Goal: Task Accomplishment & Management: Complete application form

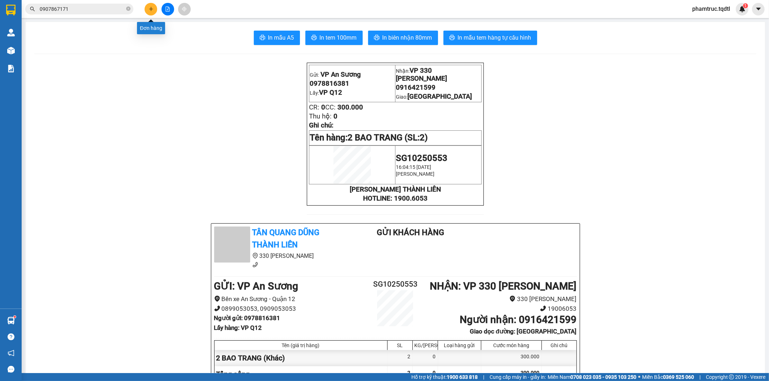
click at [156, 12] on button at bounding box center [151, 9] width 13 height 13
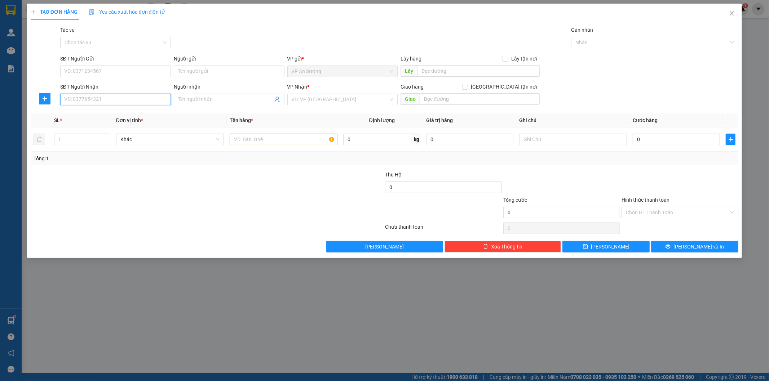
click at [120, 103] on input "SĐT Người Nhận" at bounding box center [115, 100] width 111 height 12
click at [110, 113] on div "0938092939" at bounding box center [116, 114] width 102 height 8
type input "0938092939"
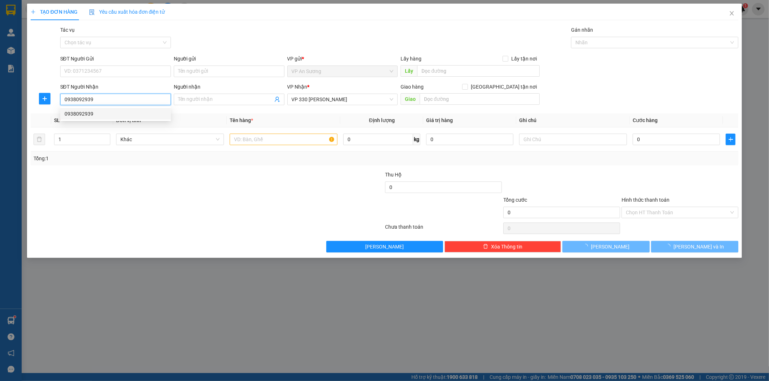
type input "100.000"
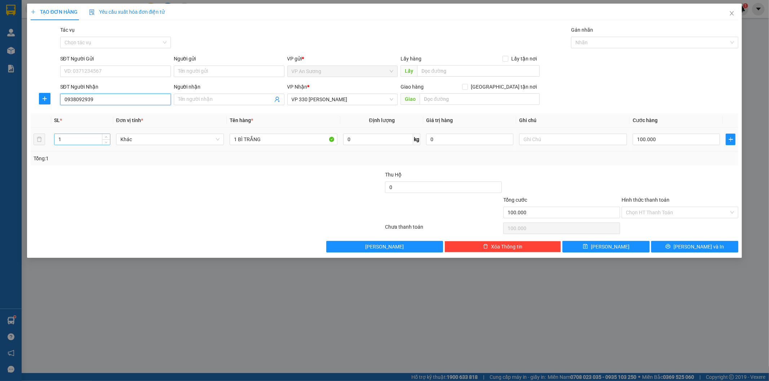
type input "0938092939"
click at [76, 142] on input "1" at bounding box center [82, 139] width 56 height 11
type input "6"
click at [263, 140] on input "1 BÌ TRẮNG" at bounding box center [284, 140] width 108 height 12
type input "1"
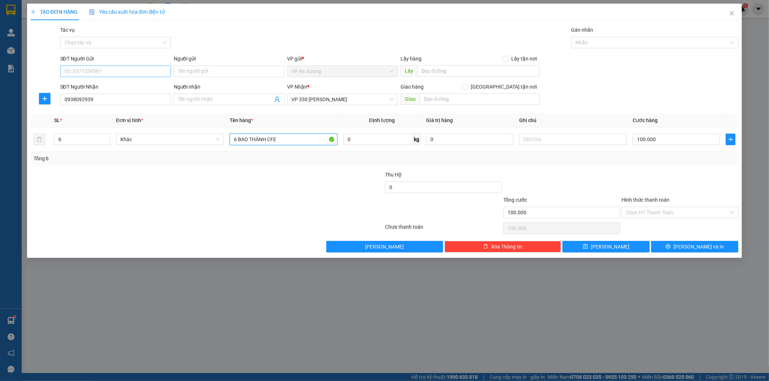
type input "6 BAO THÀNH CFE"
click at [122, 66] on input "SĐT Người Gửi" at bounding box center [115, 72] width 111 height 12
click at [114, 204] on div at bounding box center [148, 208] width 237 height 25
click at [446, 71] on input "text" at bounding box center [478, 71] width 123 height 12
type input "VP Q12"
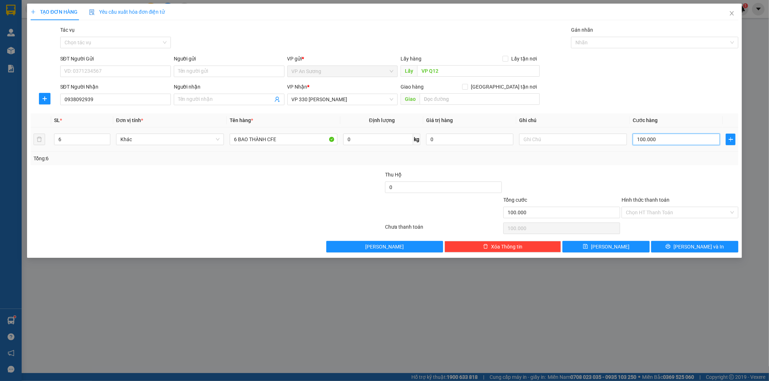
click at [700, 140] on input "100.000" at bounding box center [676, 140] width 87 height 12
type input "0"
click at [687, 169] on div "Transit Pickup Surcharge Ids Transit Deliver Surcharge Ids Transit Deliver Surc…" at bounding box center [385, 139] width 708 height 227
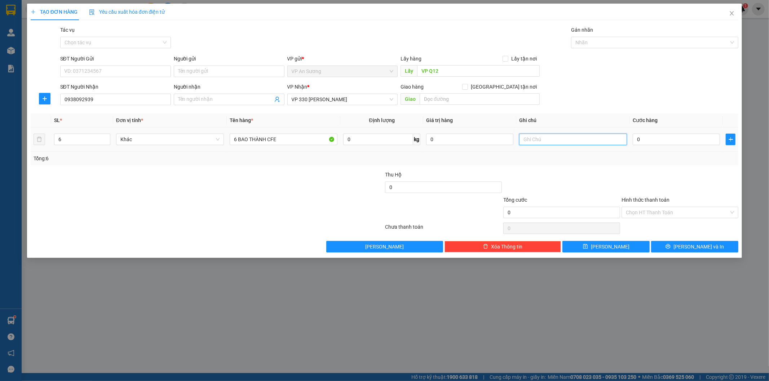
click at [543, 141] on input "text" at bounding box center [573, 140] width 108 height 12
type input "VP LM CƯỚC"
click at [704, 247] on span "[PERSON_NAME] và In" at bounding box center [699, 247] width 50 height 8
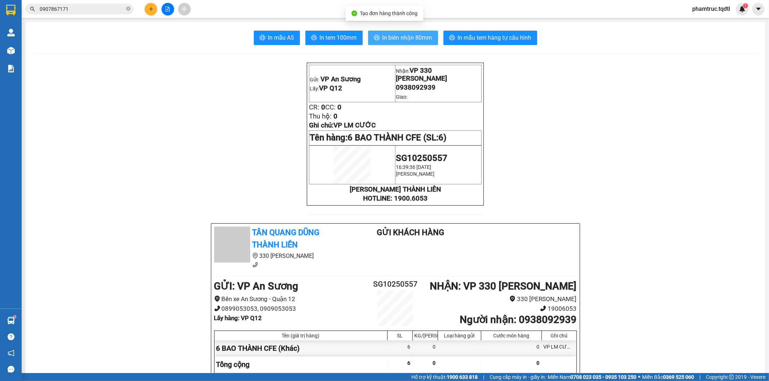
click at [424, 34] on span "In biên nhận 80mm" at bounding box center [408, 37] width 50 height 9
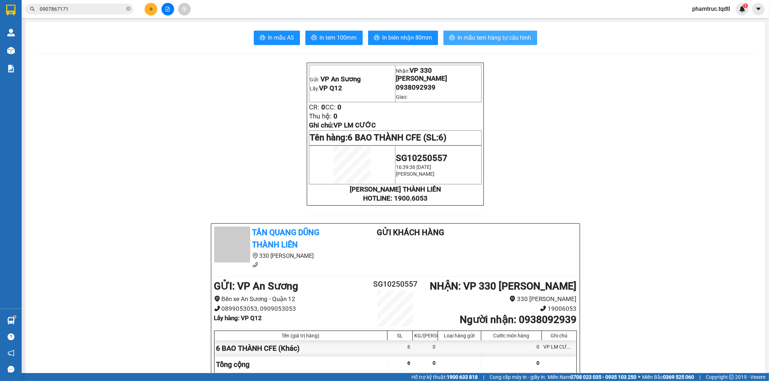
click at [517, 35] on span "In mẫu tem hàng tự cấu hình" at bounding box center [495, 37] width 74 height 9
